Goal: Information Seeking & Learning: Learn about a topic

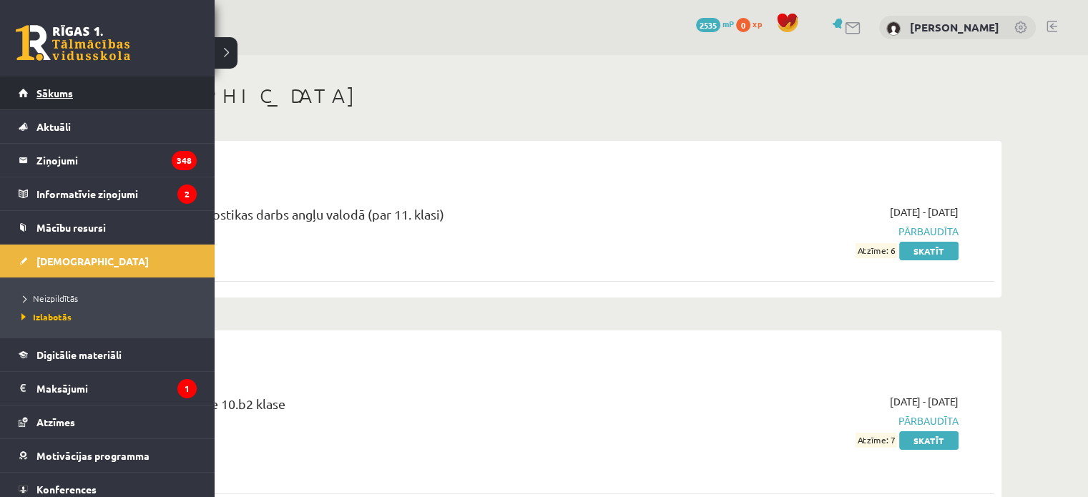
click at [70, 96] on span "Sākums" at bounding box center [54, 93] width 36 height 13
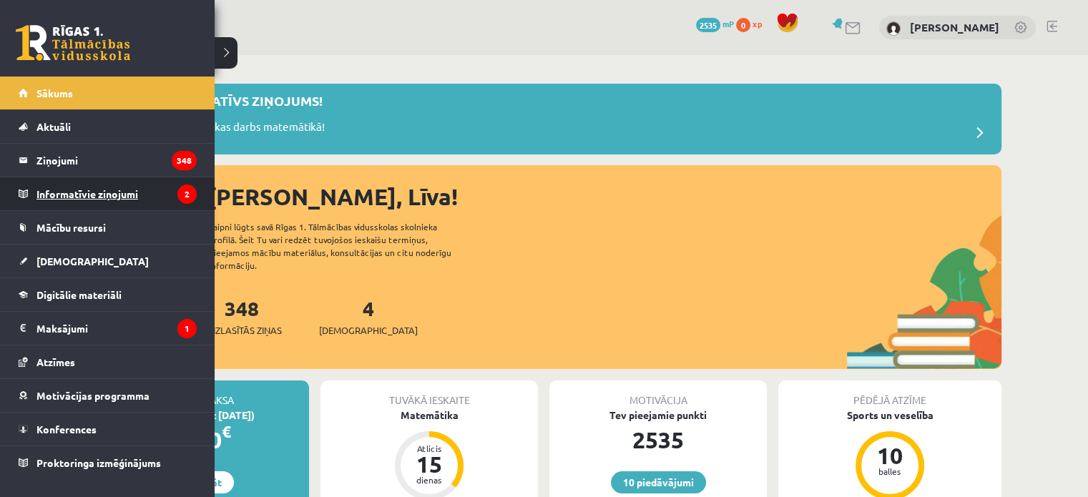
click at [80, 202] on legend "Informatīvie ziņojumi 2" at bounding box center [116, 193] width 160 height 33
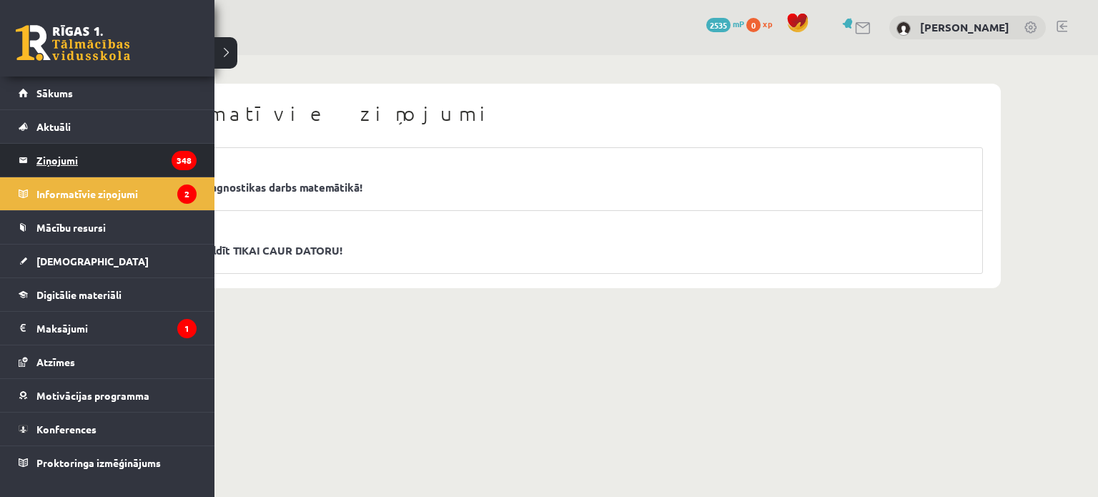
click at [34, 154] on link "Ziņojumi 348" at bounding box center [108, 160] width 178 height 33
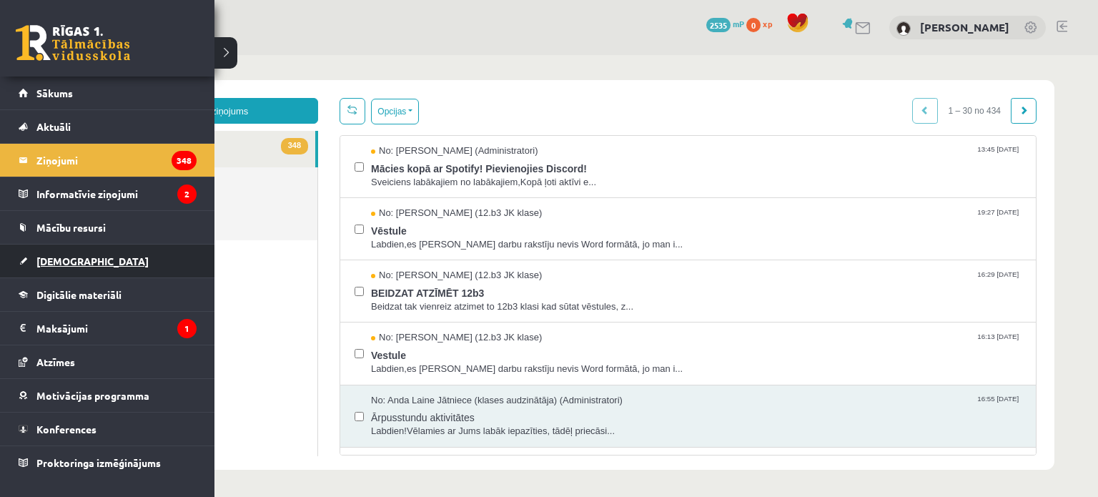
click at [90, 255] on link "[DEMOGRAPHIC_DATA]" at bounding box center [108, 261] width 178 height 33
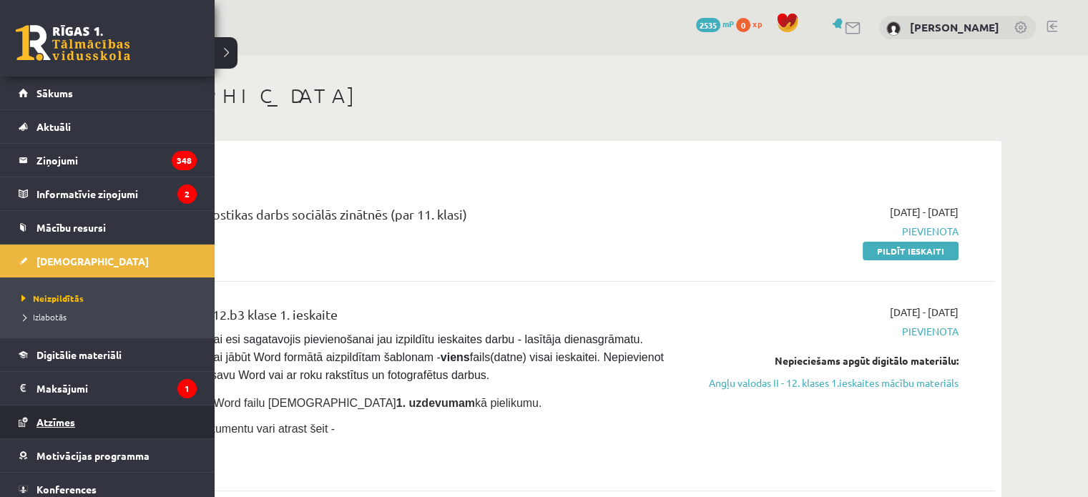
scroll to position [40, 0]
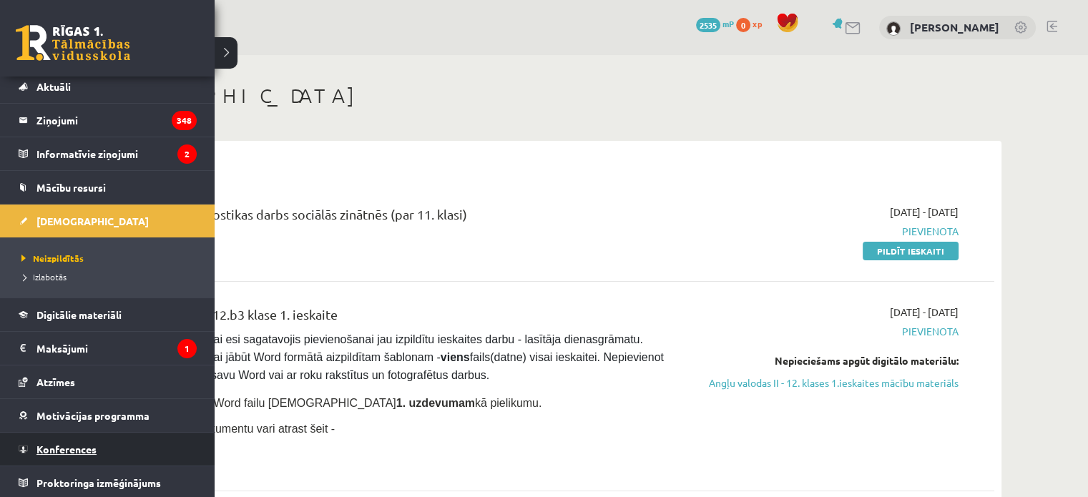
click at [97, 445] on link "Konferences" at bounding box center [108, 449] width 178 height 33
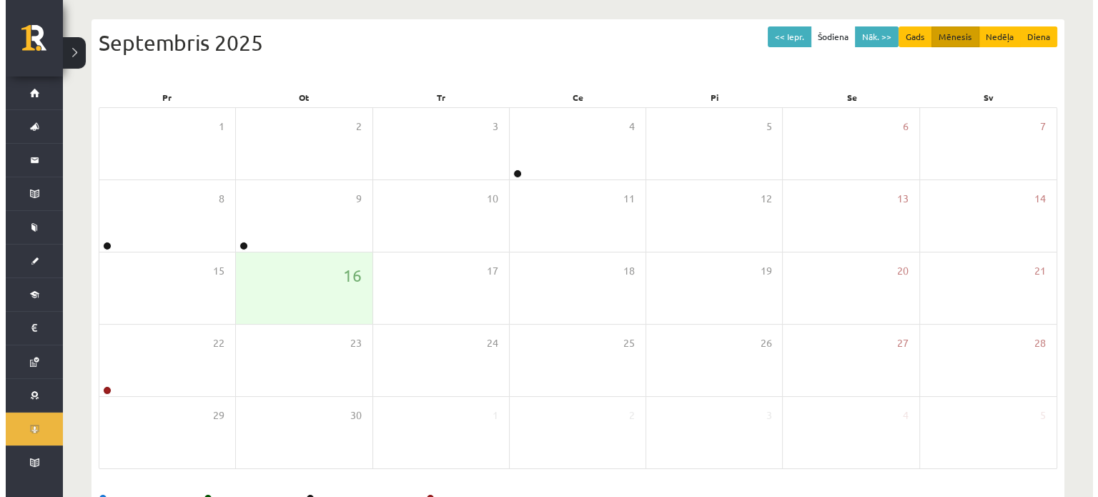
scroll to position [143, 0]
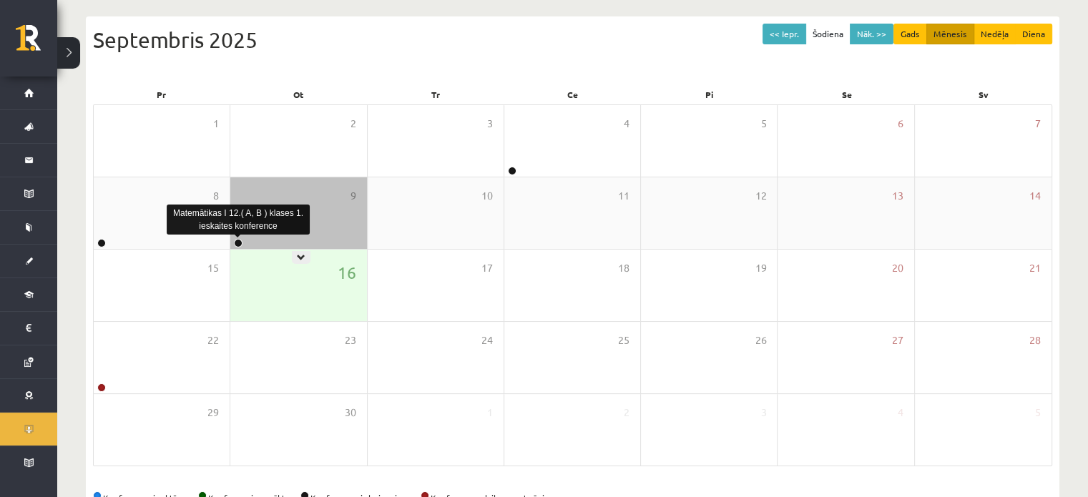
click at [239, 245] on link at bounding box center [238, 243] width 9 height 9
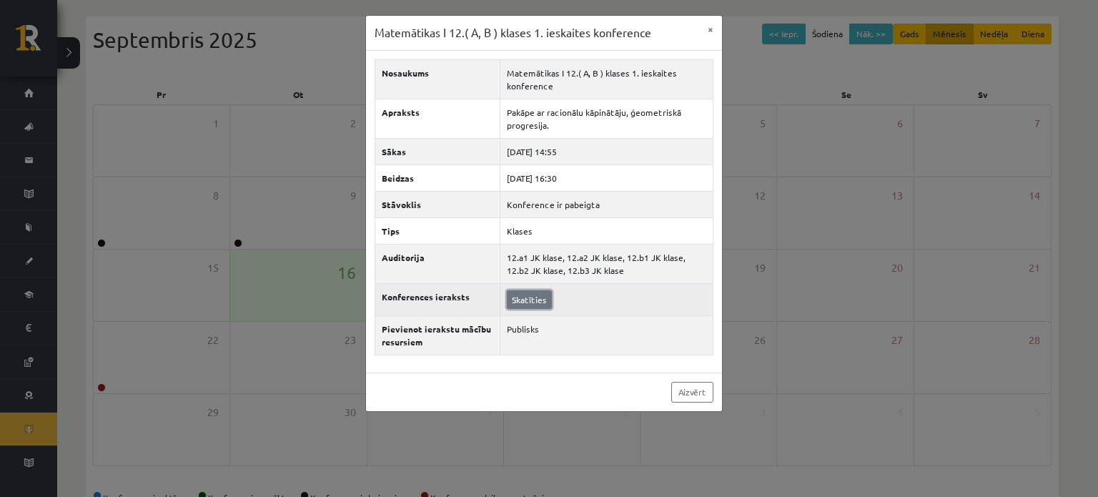
click at [533, 298] on link "Skatīties" at bounding box center [529, 299] width 45 height 19
